Goal: Task Accomplishment & Management: Manage account settings

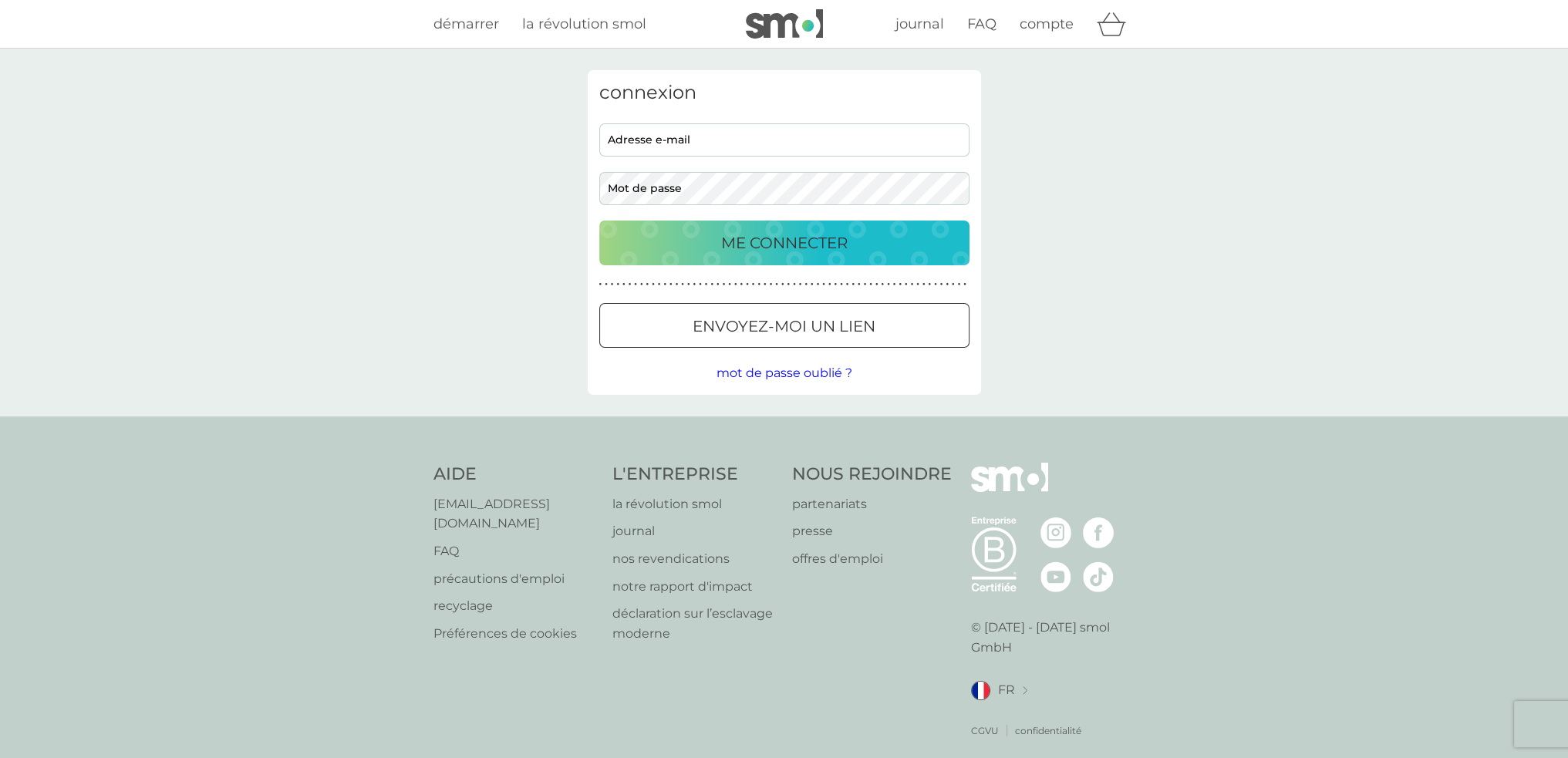
type input "[PERSON_NAME][EMAIL_ADDRESS][DOMAIN_NAME]"
click at [789, 243] on p "ME CONNECTER" at bounding box center [784, 243] width 126 height 25
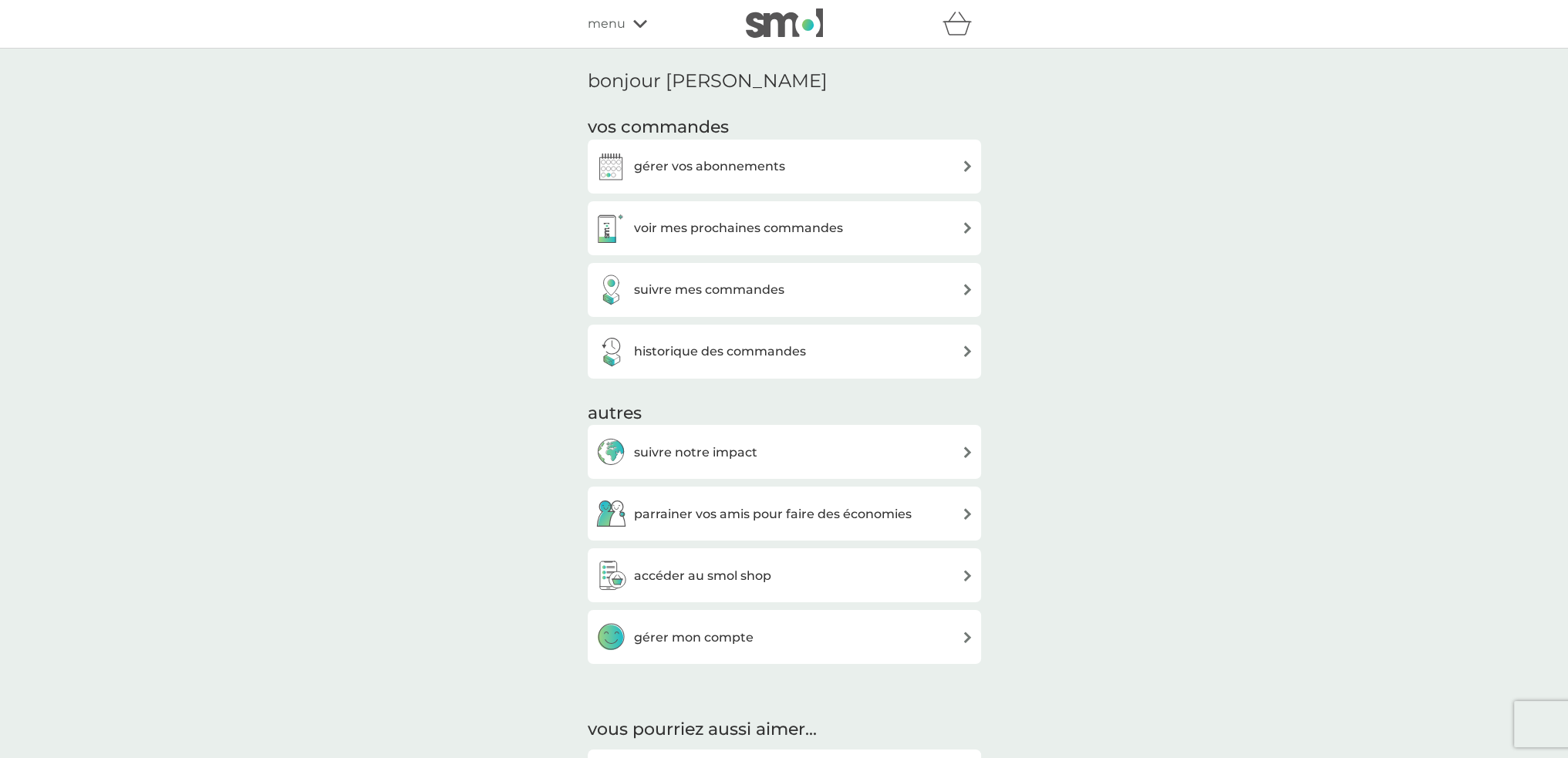
click at [722, 169] on h3 "gérer vos abonnements" at bounding box center [710, 167] width 151 height 20
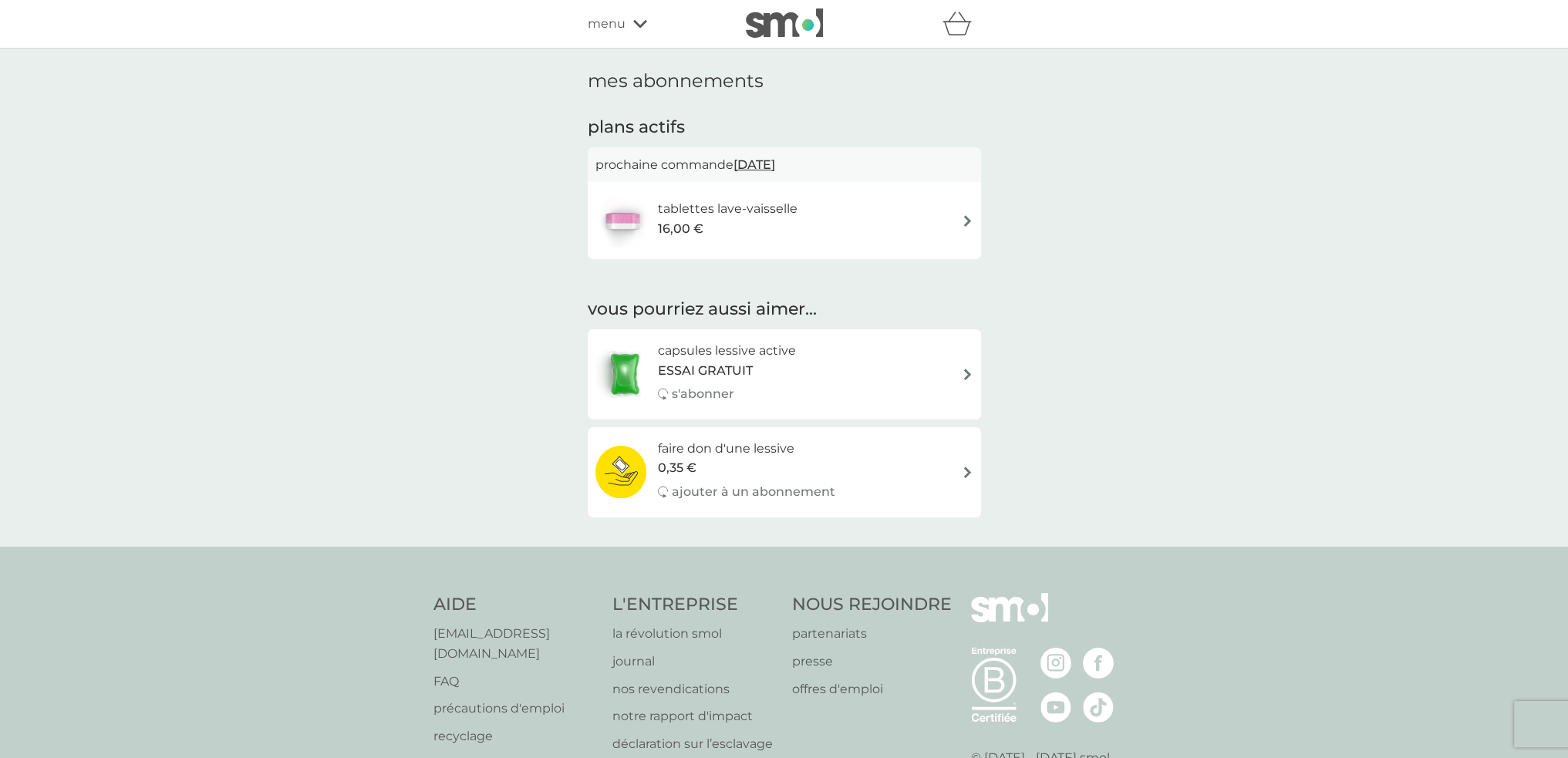
click at [774, 165] on span "[DATE]" at bounding box center [755, 164] width 42 height 30
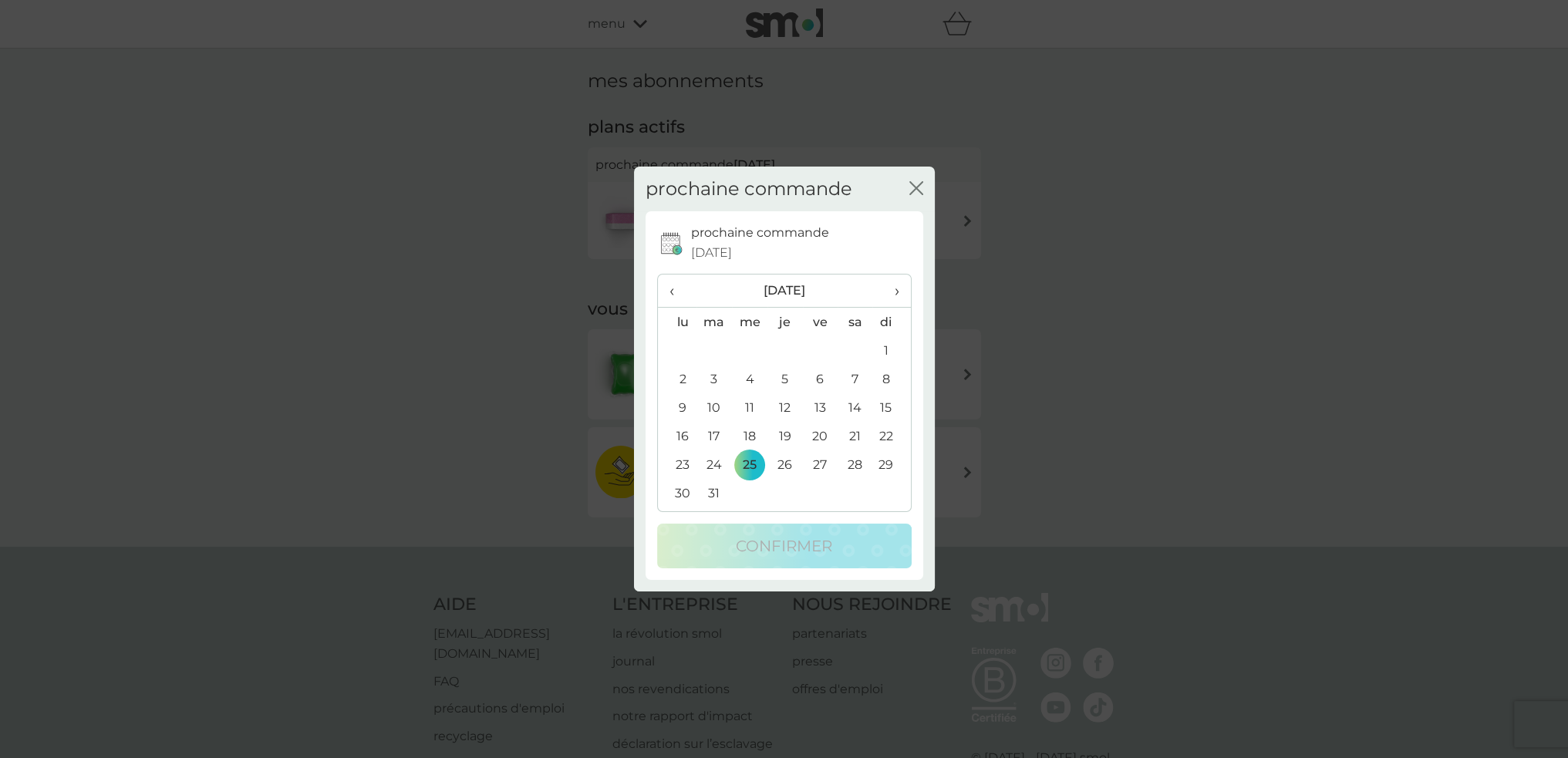
click at [921, 186] on icon "fermer" at bounding box center [916, 188] width 14 height 14
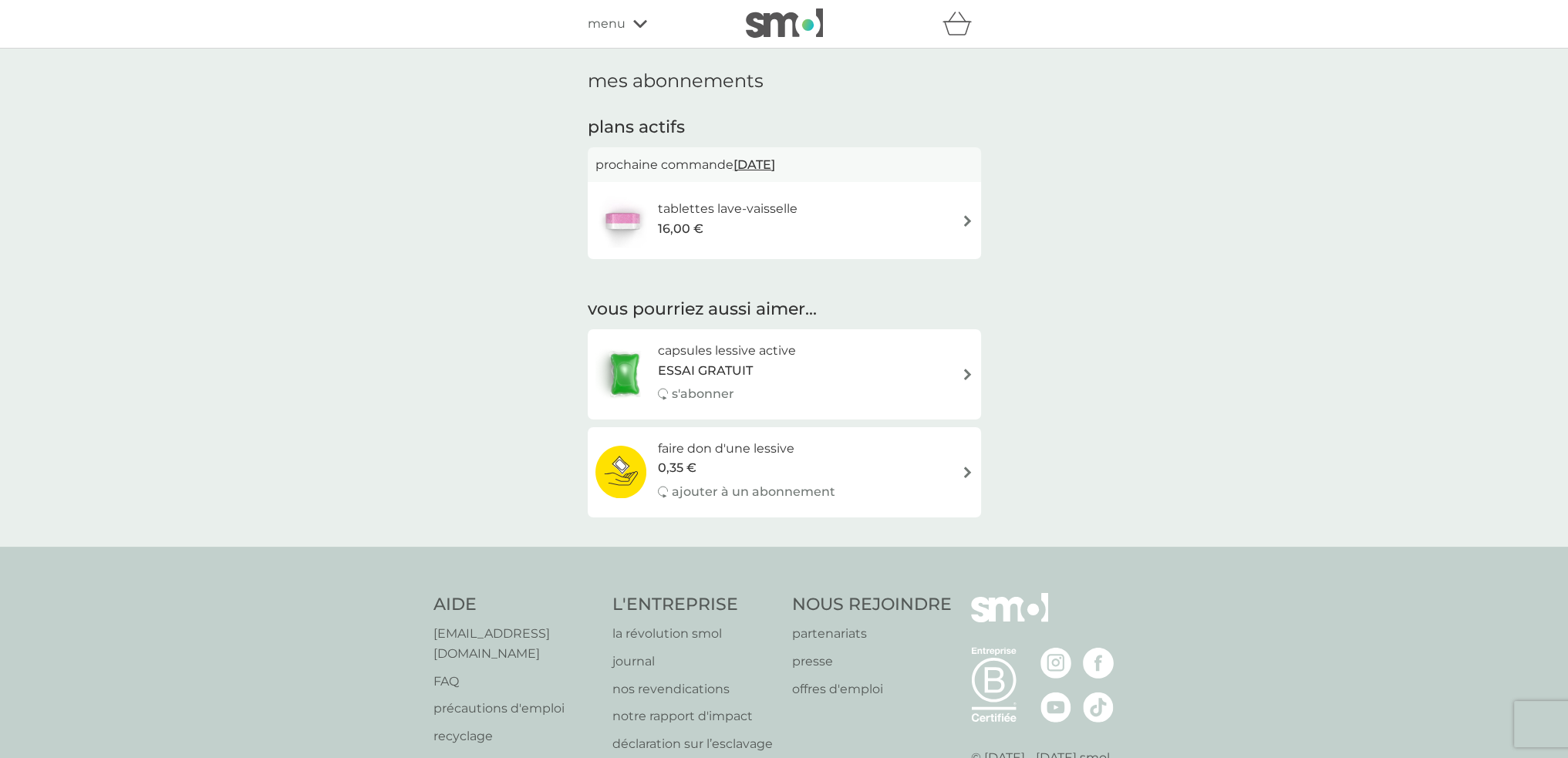
click at [971, 221] on img at bounding box center [968, 221] width 12 height 12
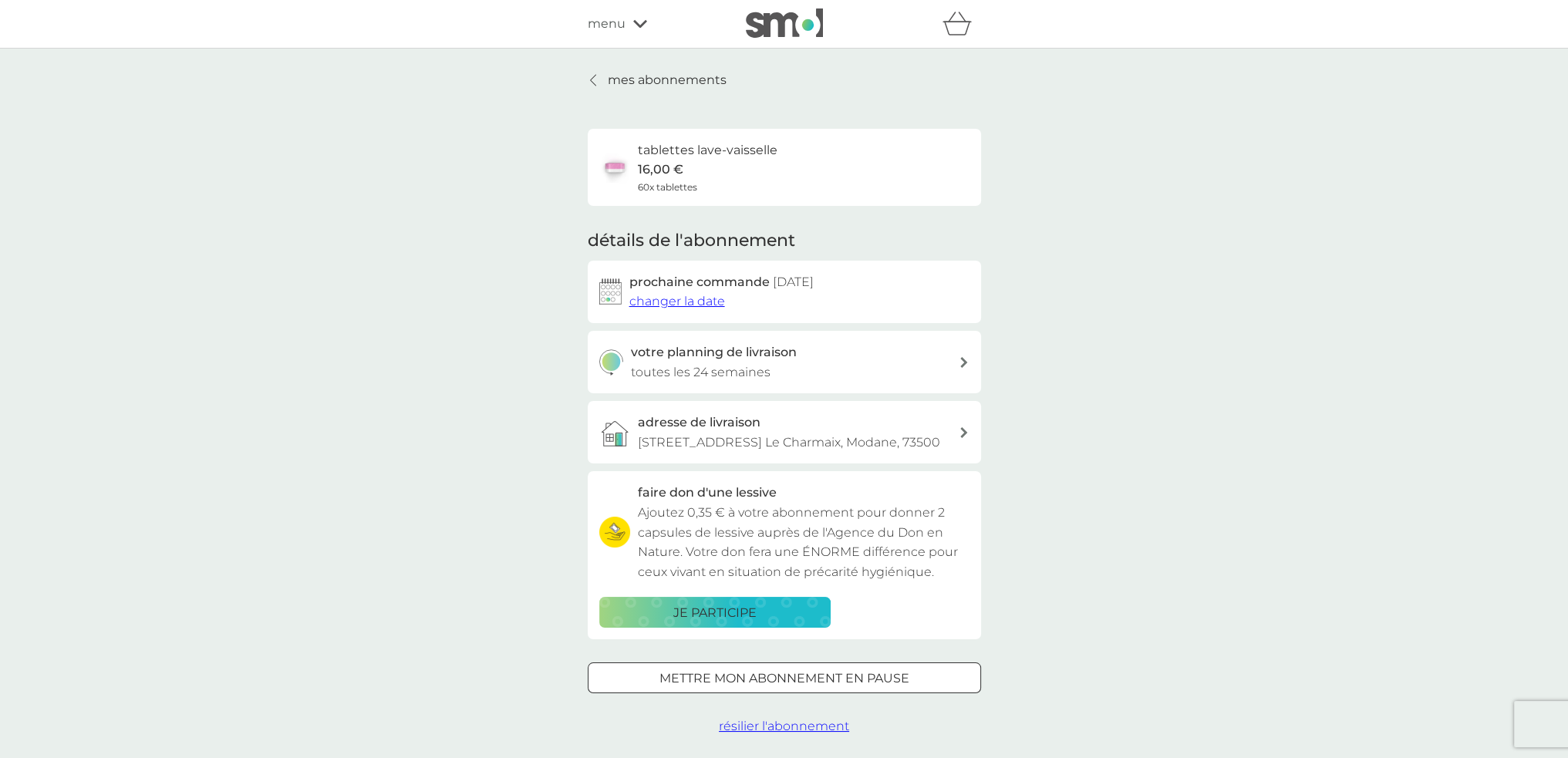
click at [961, 362] on icon at bounding box center [964, 362] width 7 height 11
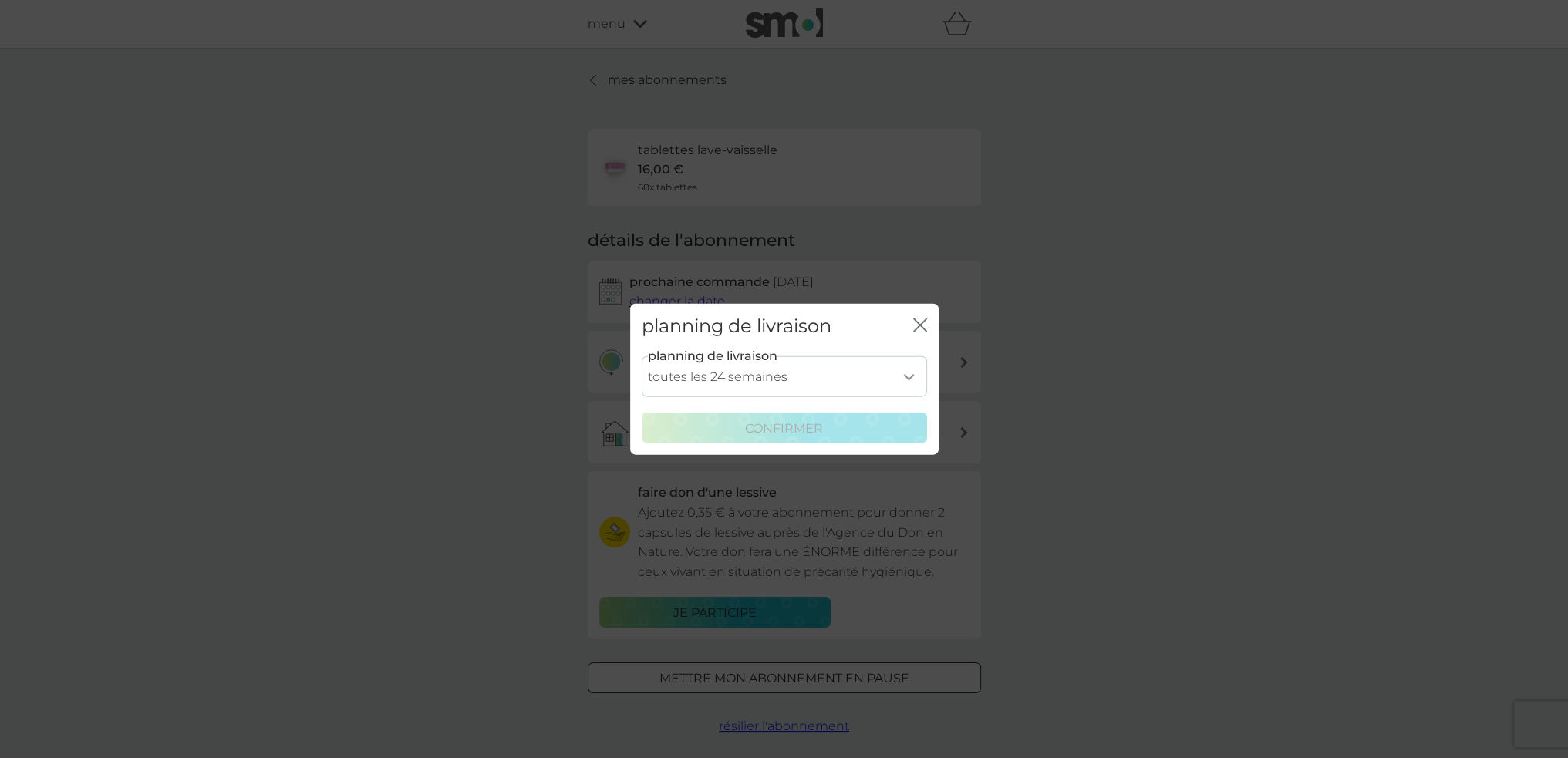
click at [904, 380] on select "toutes les 1 semaine toutes les 2 semaines toutes les 3 semaines toutes les 4 s…" at bounding box center [784, 376] width 286 height 41
select select "140"
click at [642, 356] on select "toutes les 1 semaine toutes les 2 semaines toutes les 3 semaines toutes les 4 s…" at bounding box center [784, 376] width 286 height 41
click at [794, 424] on p "confirmer" at bounding box center [784, 428] width 78 height 20
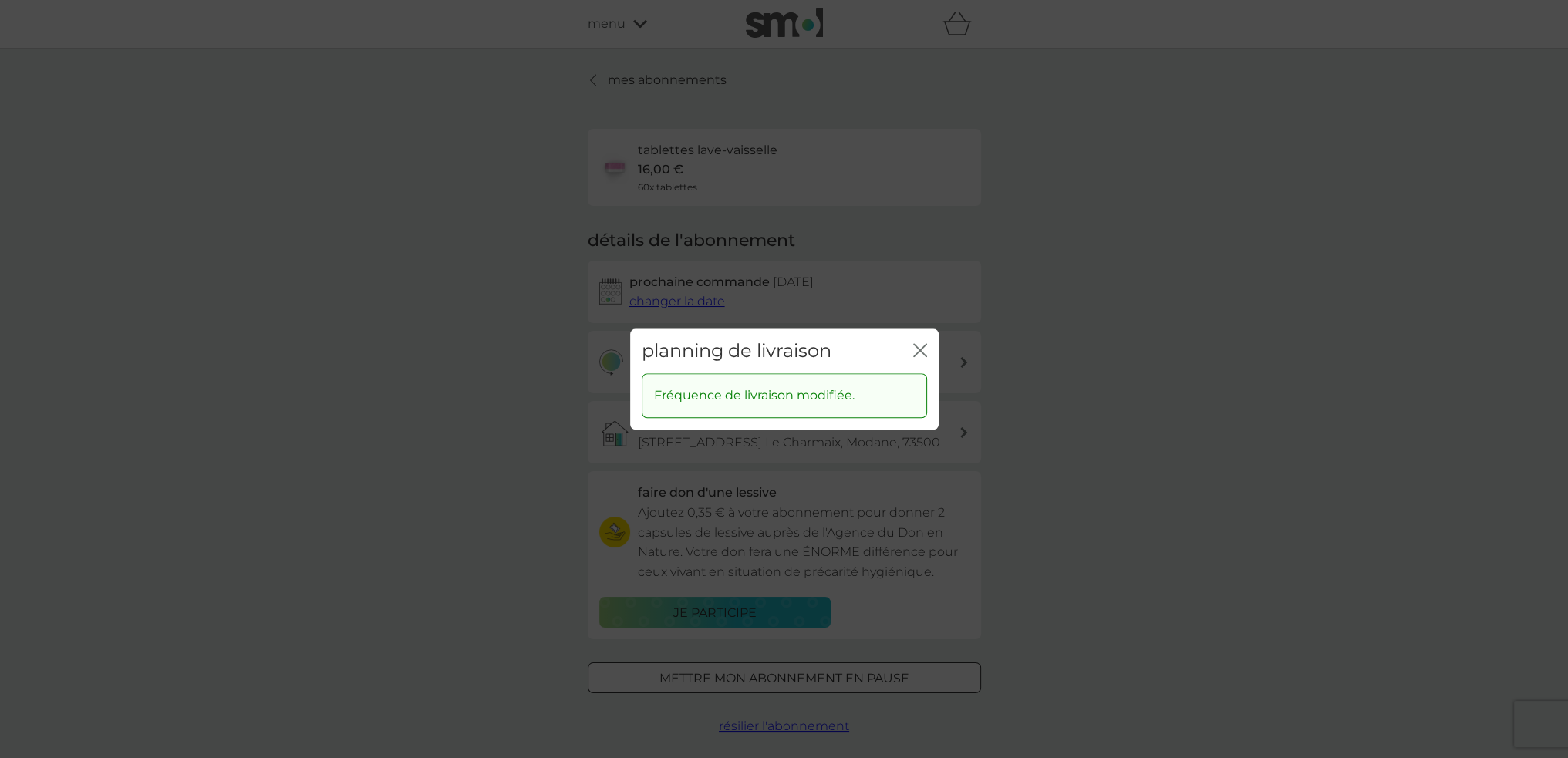
click at [916, 348] on icon "fermer" at bounding box center [916, 350] width 6 height 12
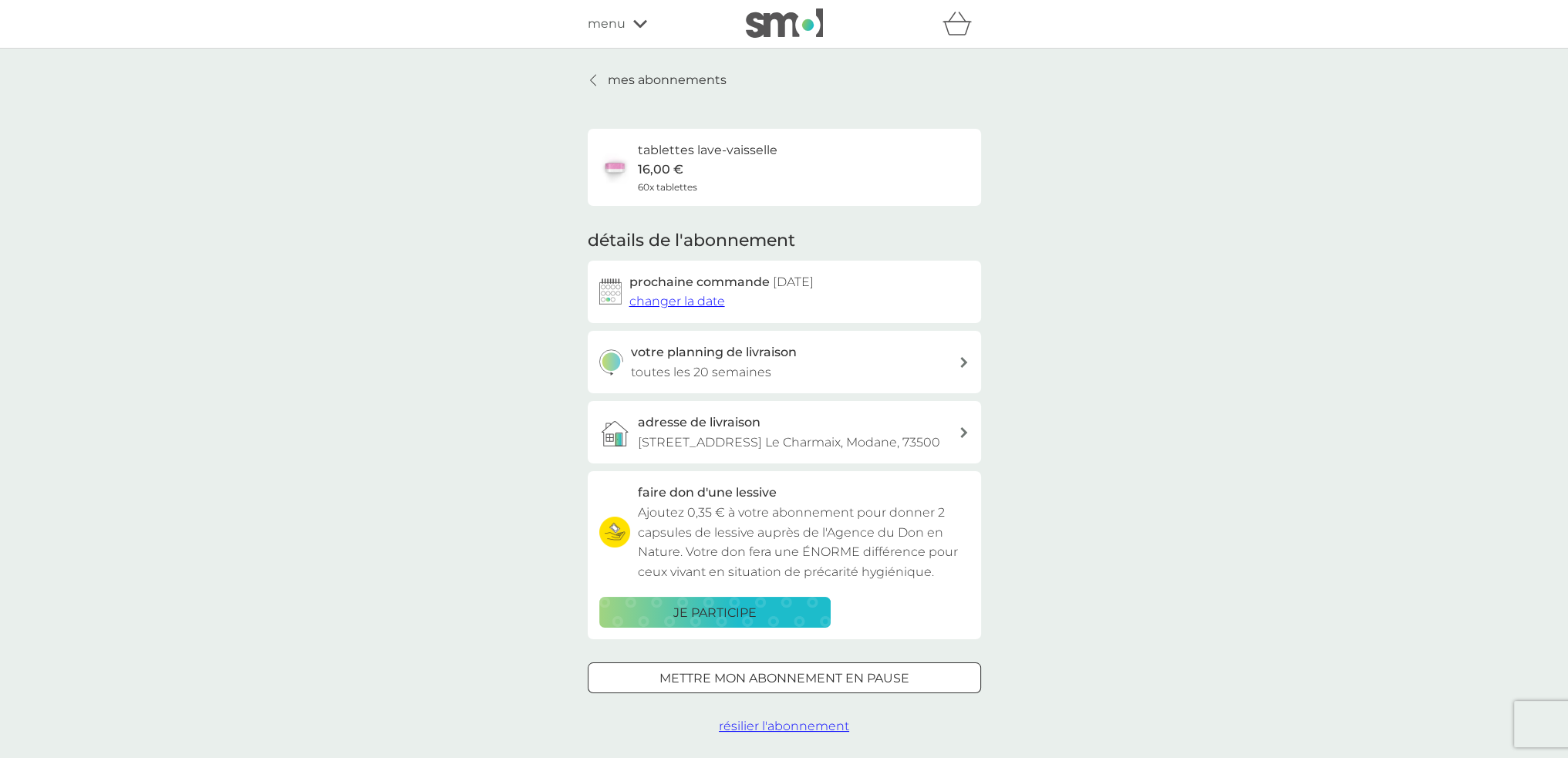
click at [723, 624] on p "je participe" at bounding box center [715, 614] width 83 height 20
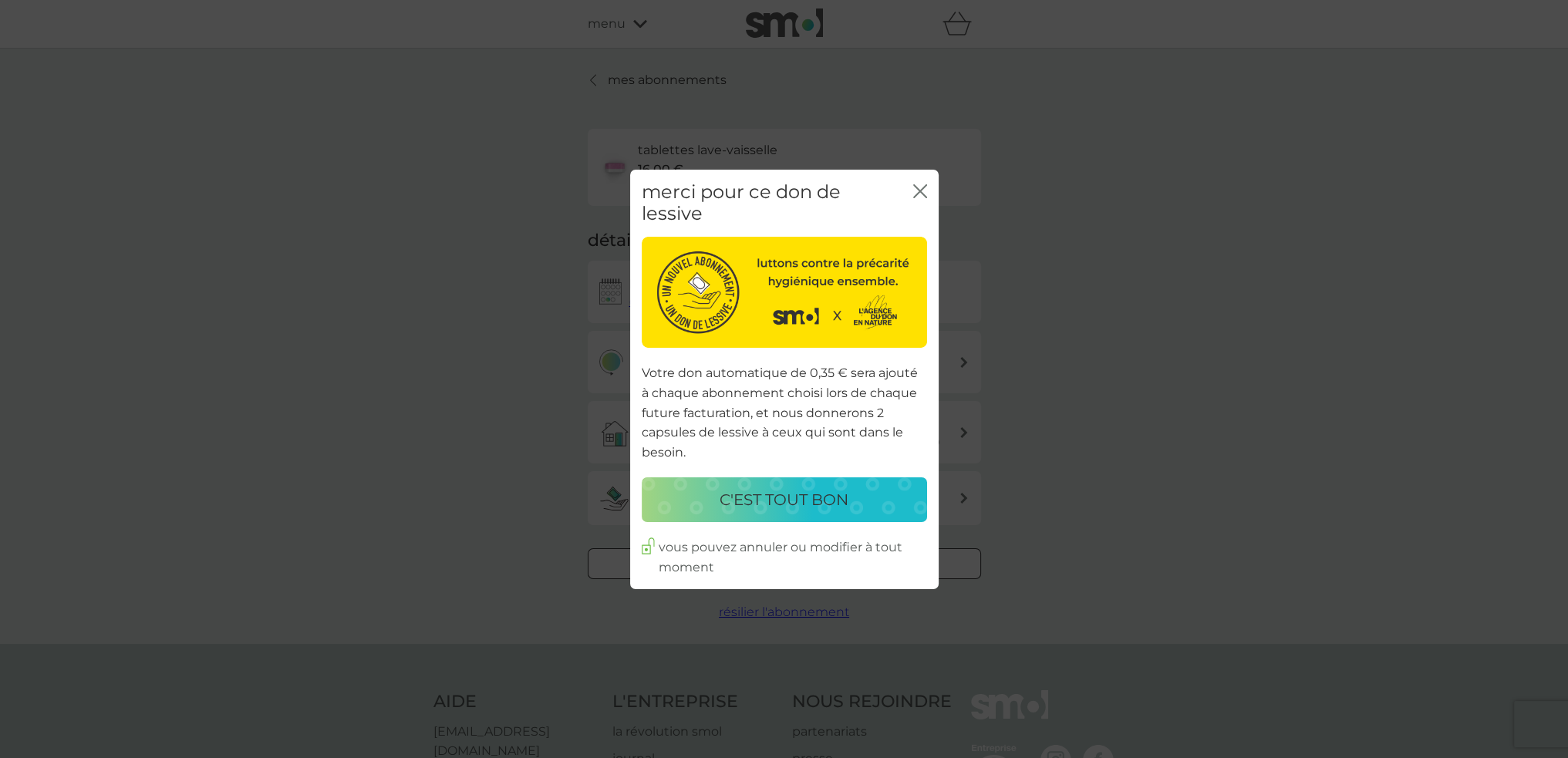
click at [782, 499] on p "c'est tout bon" at bounding box center [784, 500] width 129 height 25
